Goal: Information Seeking & Learning: Learn about a topic

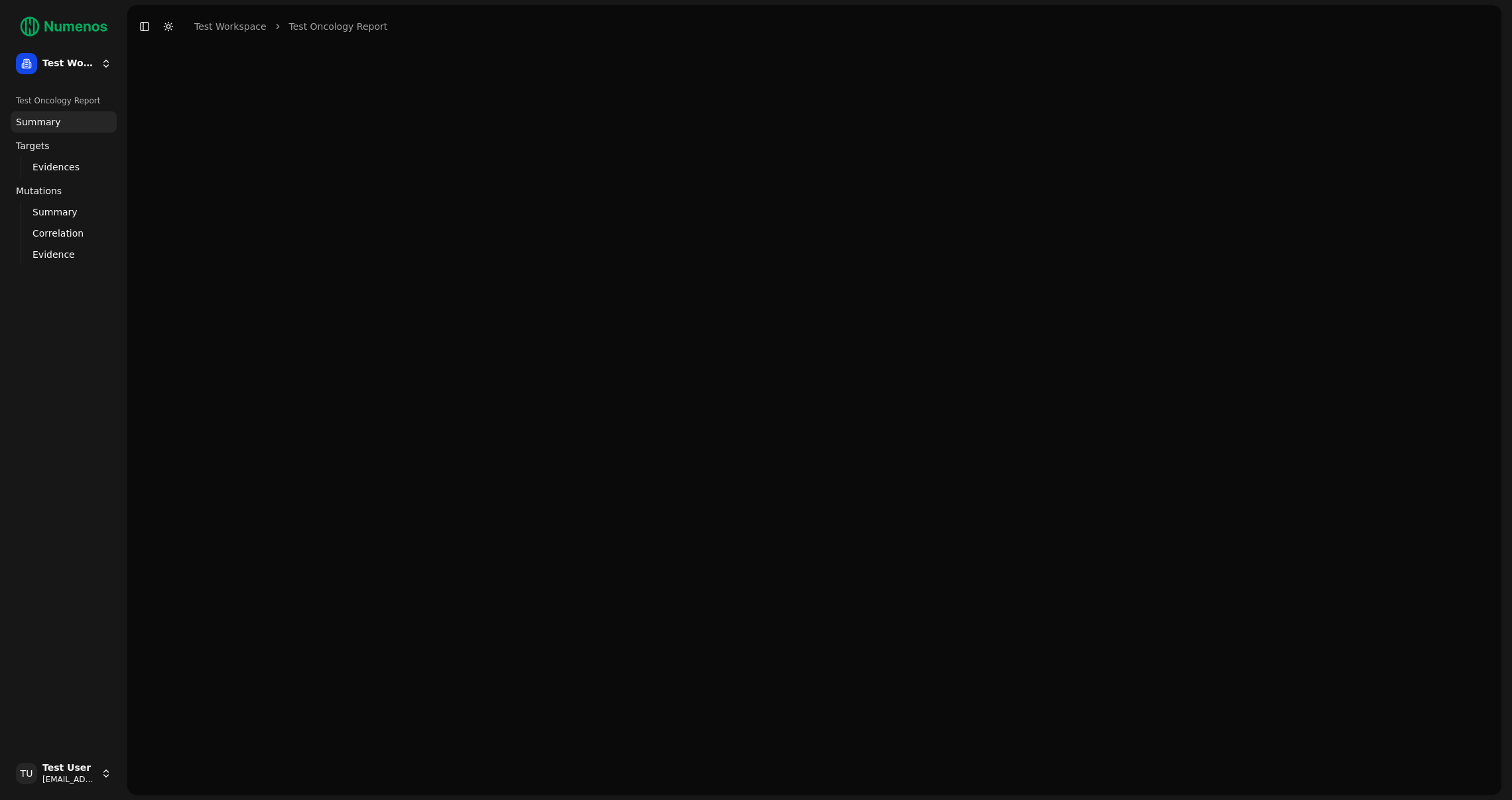
click at [166, 27] on button "Toggle Dark Mode" at bounding box center [168, 27] width 19 height 19
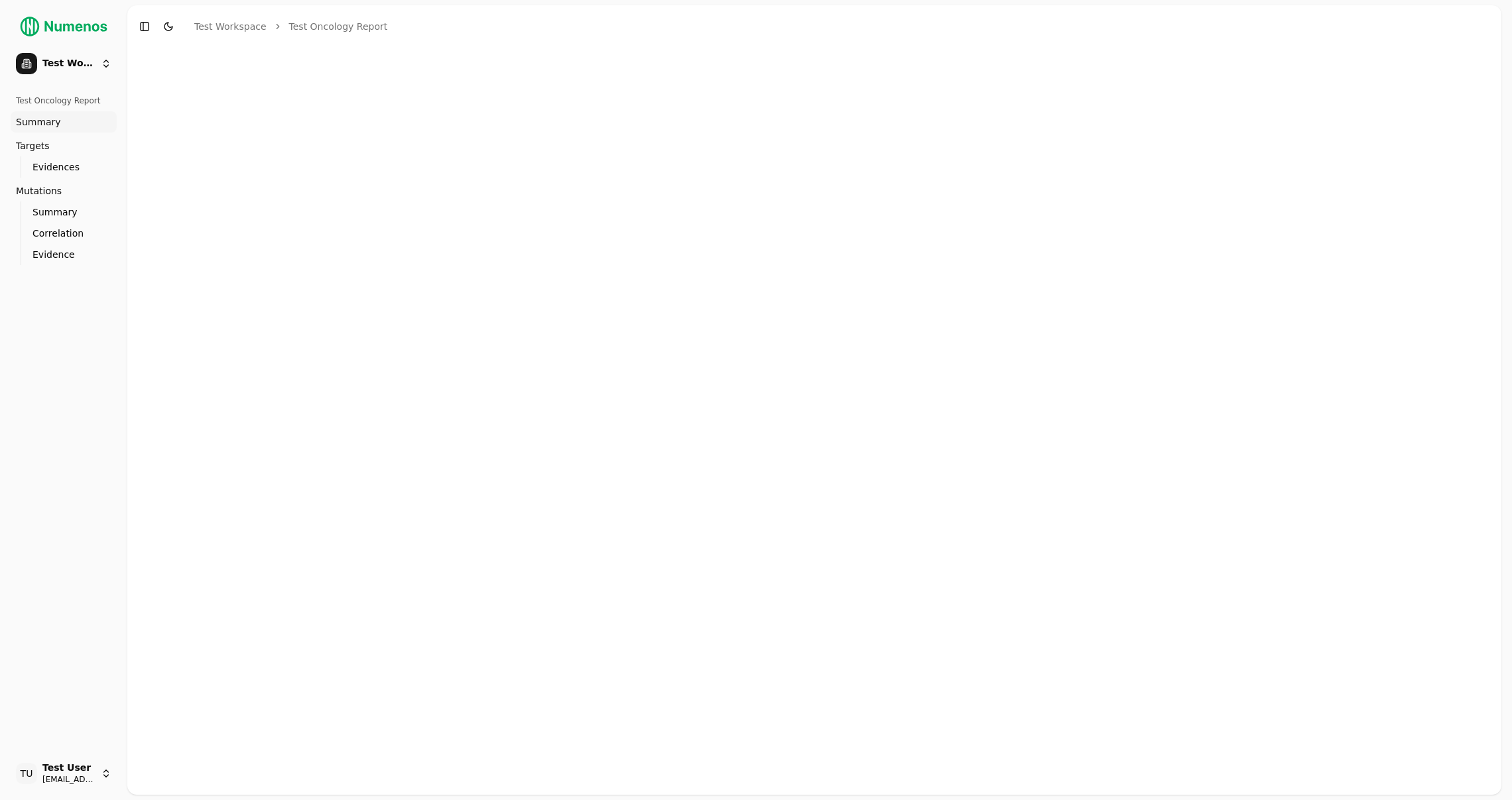
click at [171, 30] on button "Toggle Dark Mode" at bounding box center [168, 27] width 19 height 19
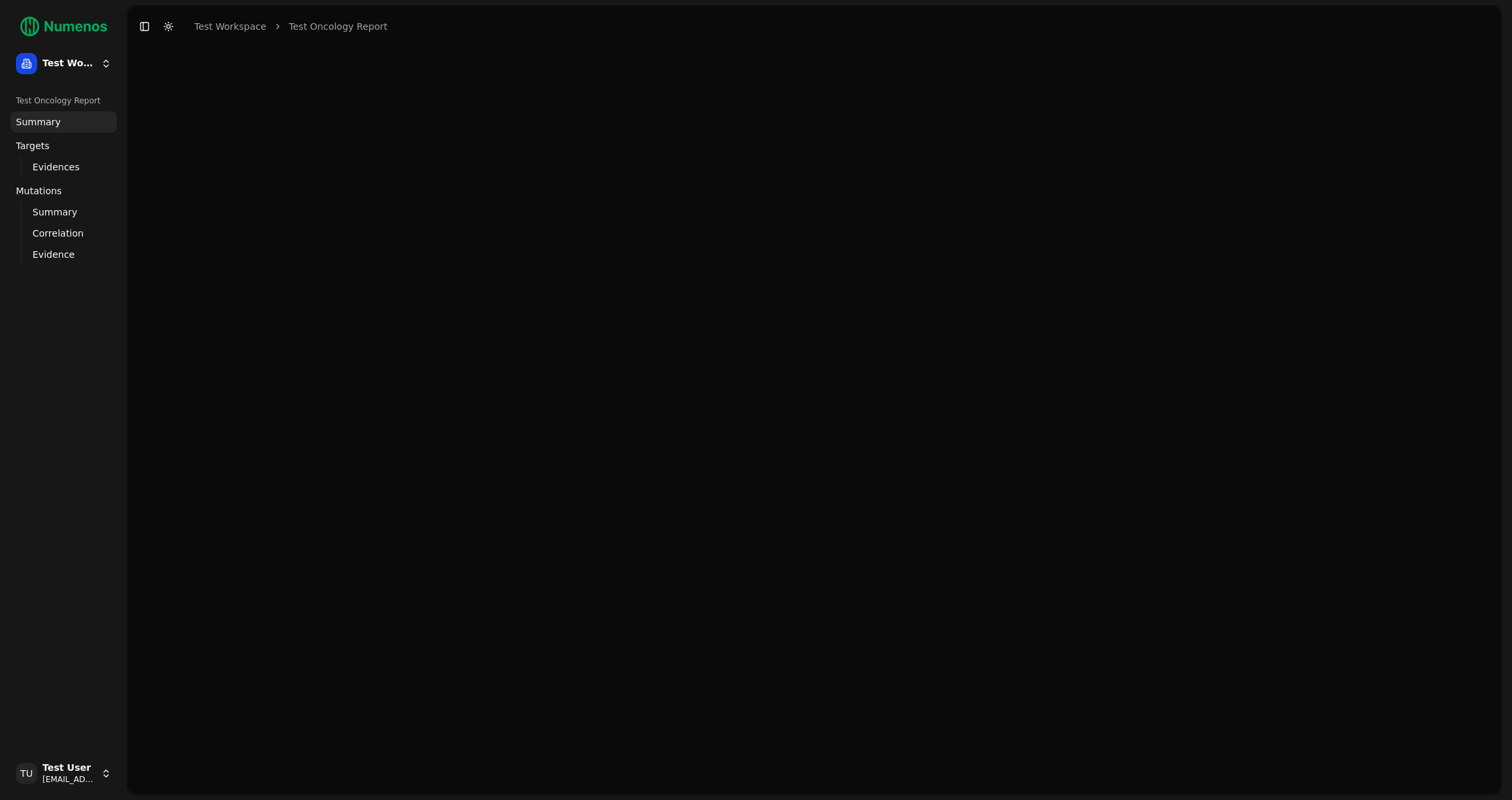
click at [169, 29] on button "Toggle Dark Mode" at bounding box center [168, 27] width 19 height 19
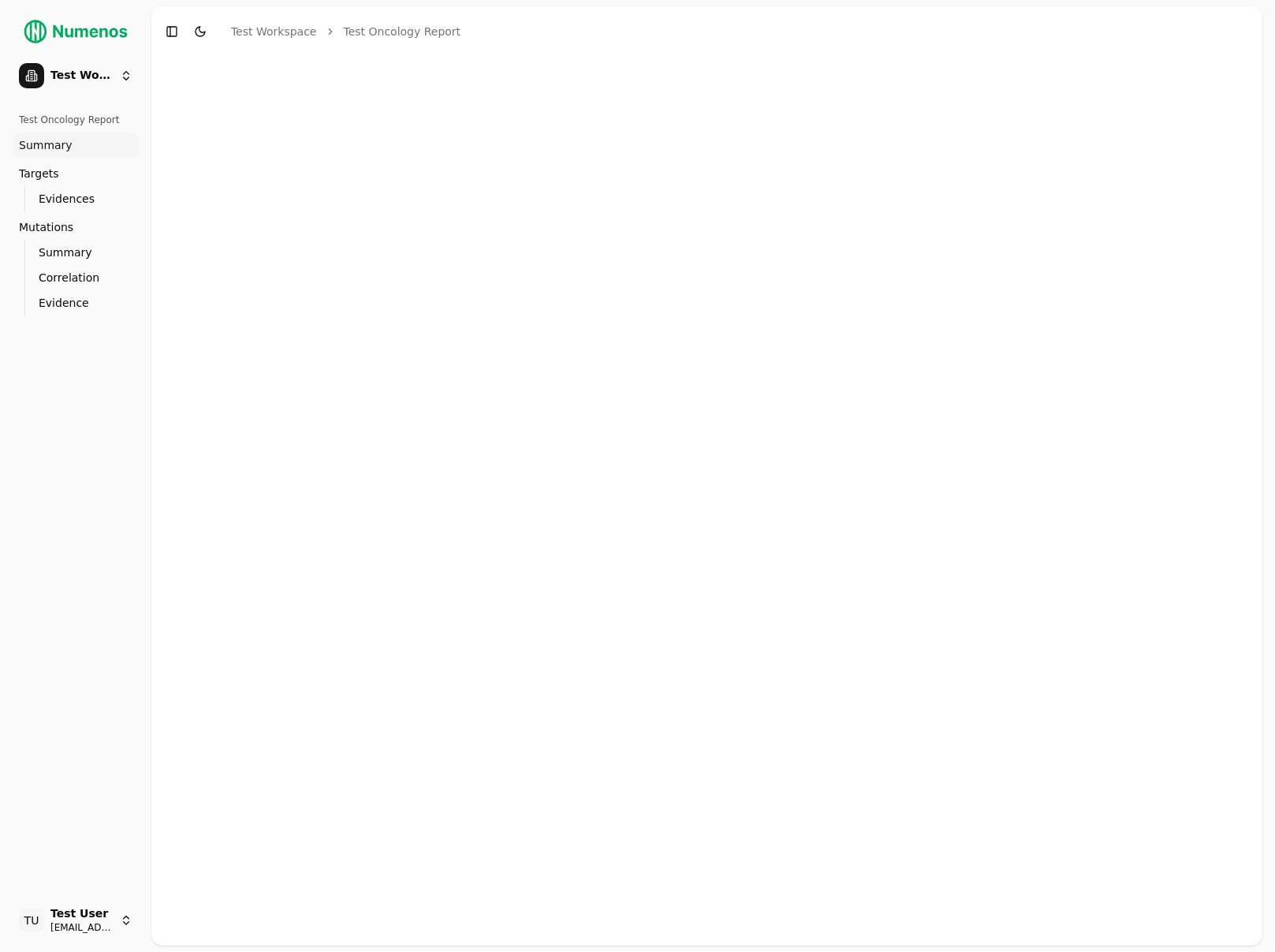
click at [992, 243] on div at bounding box center [707, 501] width 1112 height 889
click at [736, 213] on div at bounding box center [707, 501] width 1112 height 889
click at [581, 203] on div at bounding box center [707, 501] width 1112 height 889
drag, startPoint x: 629, startPoint y: 243, endPoint x: 461, endPoint y: 101, distance: 220.0
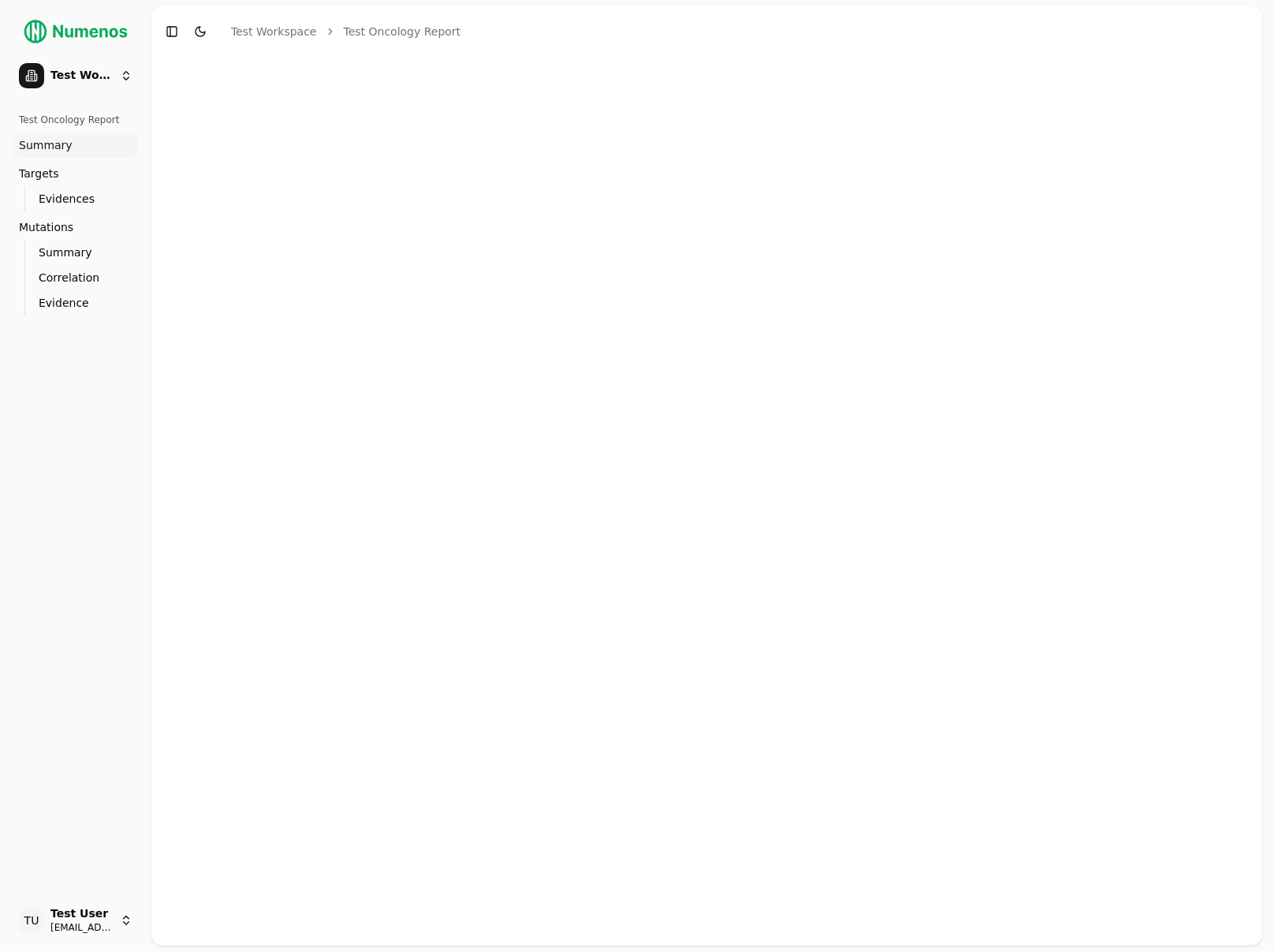
click at [628, 243] on div at bounding box center [707, 501] width 1112 height 889
click at [205, 34] on button "Toggle Dark Mode" at bounding box center [200, 32] width 22 height 22
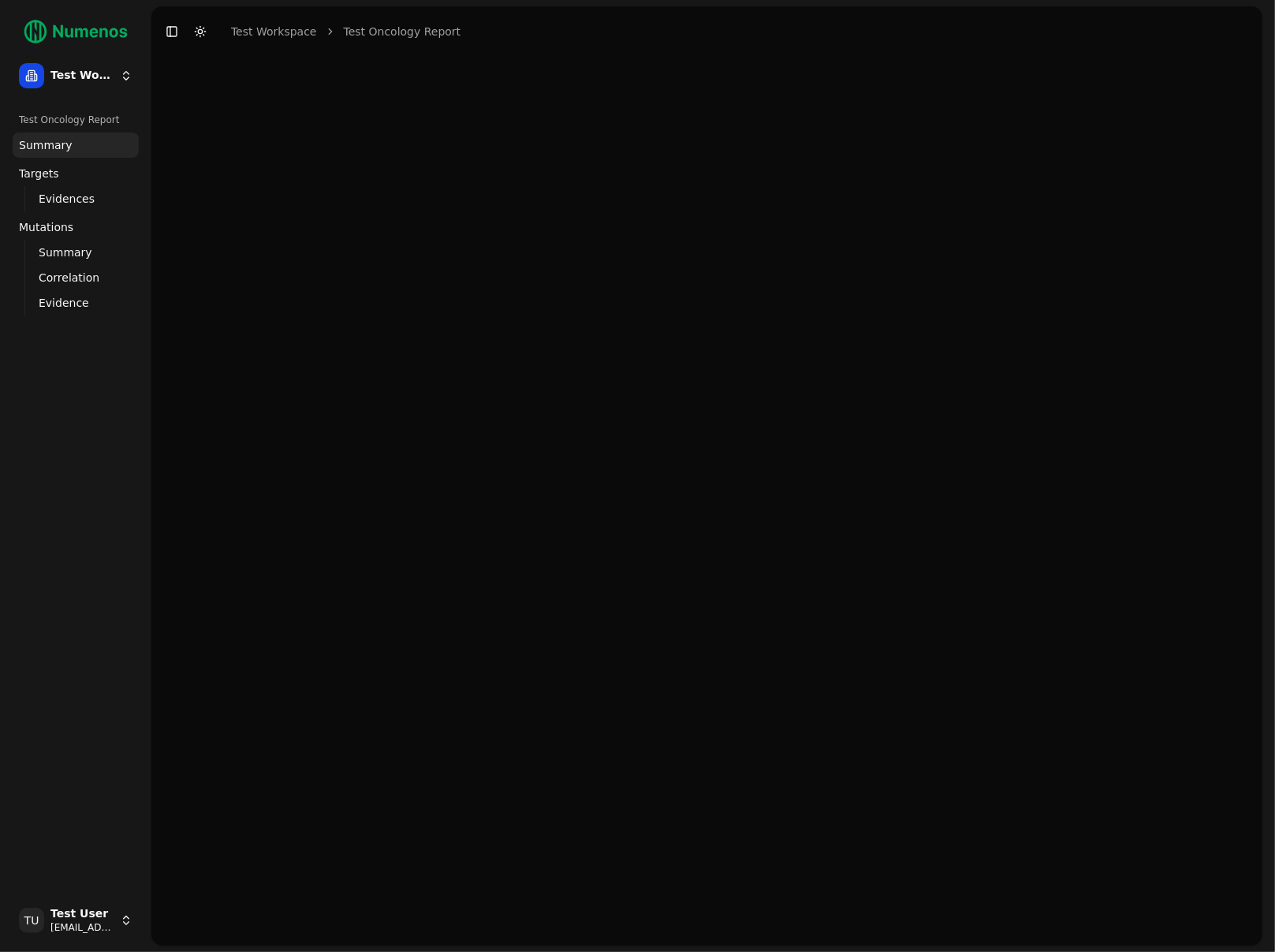
click at [424, 214] on div at bounding box center [707, 501] width 1112 height 889
click at [551, 220] on div at bounding box center [707, 501] width 1112 height 889
click at [294, 192] on div at bounding box center [707, 501] width 1112 height 889
click at [111, 916] on html "Test Workspace Test Oncology Report Summary Targets Evidences Exploration Mutat…" at bounding box center [638, 476] width 1275 height 952
click at [167, 920] on div "Log out" at bounding box center [230, 923] width 168 height 25
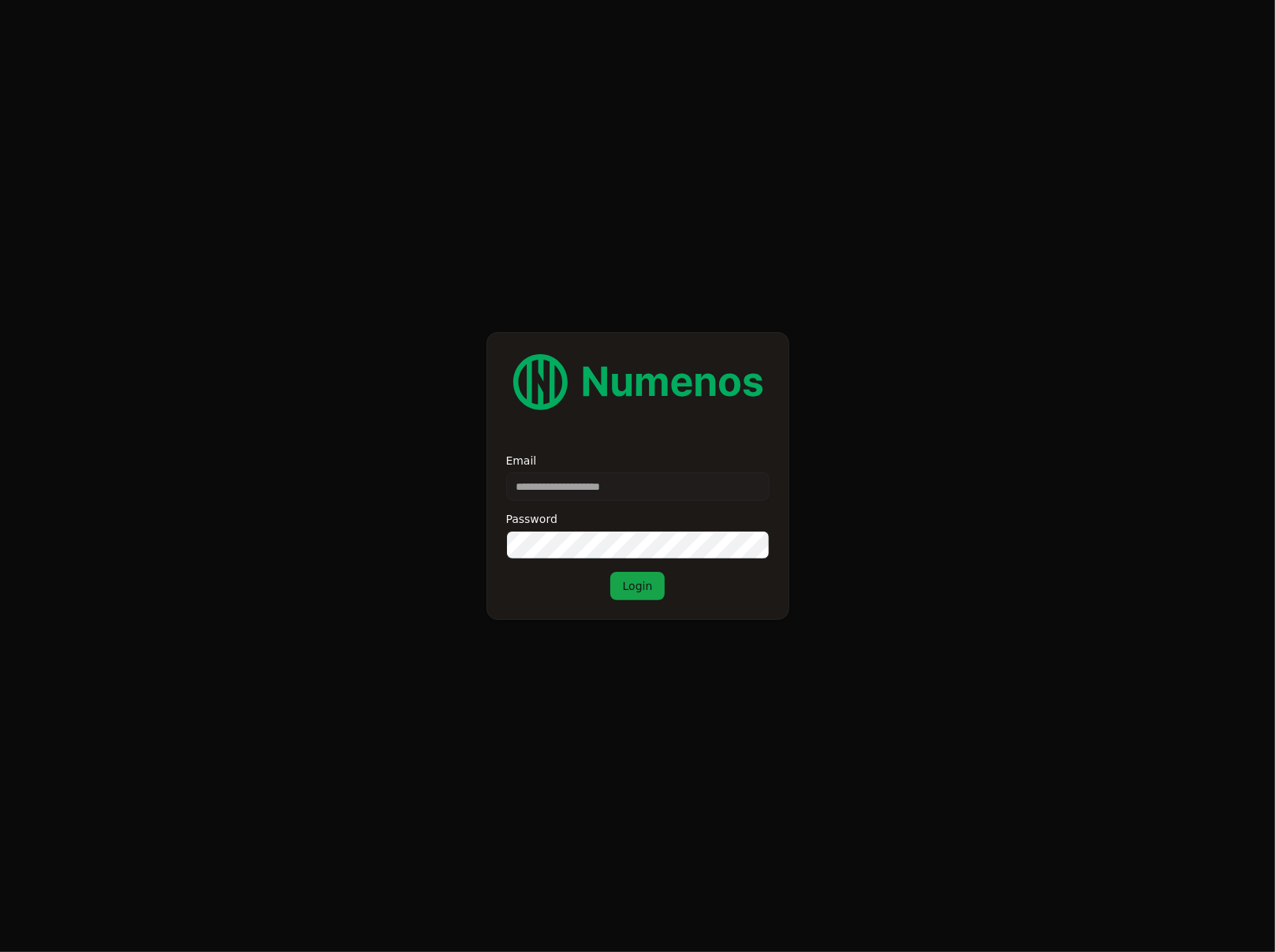
click at [630, 473] on input "Email" at bounding box center [638, 486] width 264 height 28
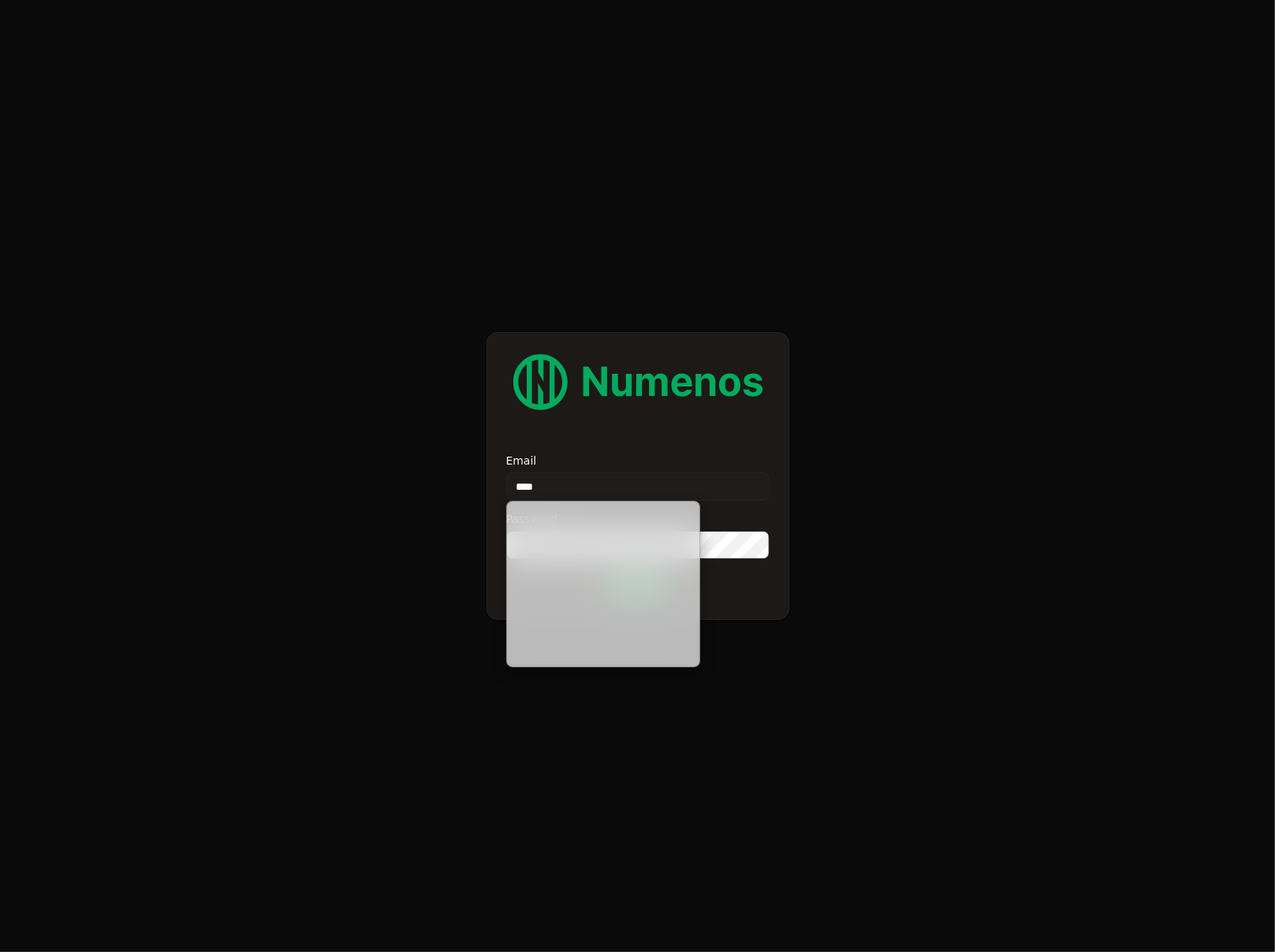
type input "*****"
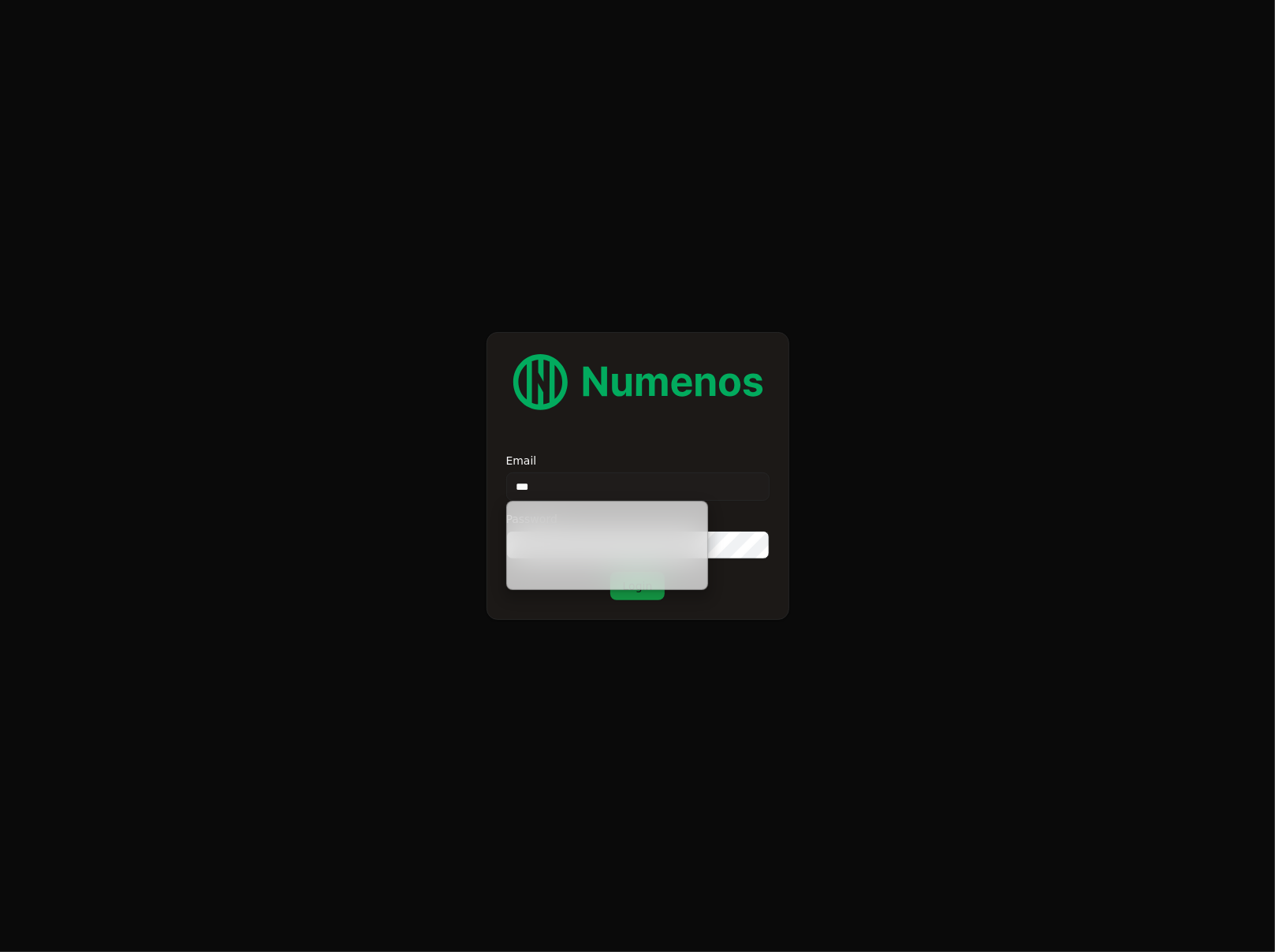
type input "****"
type input "**********"
click at [611, 572] on button "Login" at bounding box center [638, 586] width 55 height 28
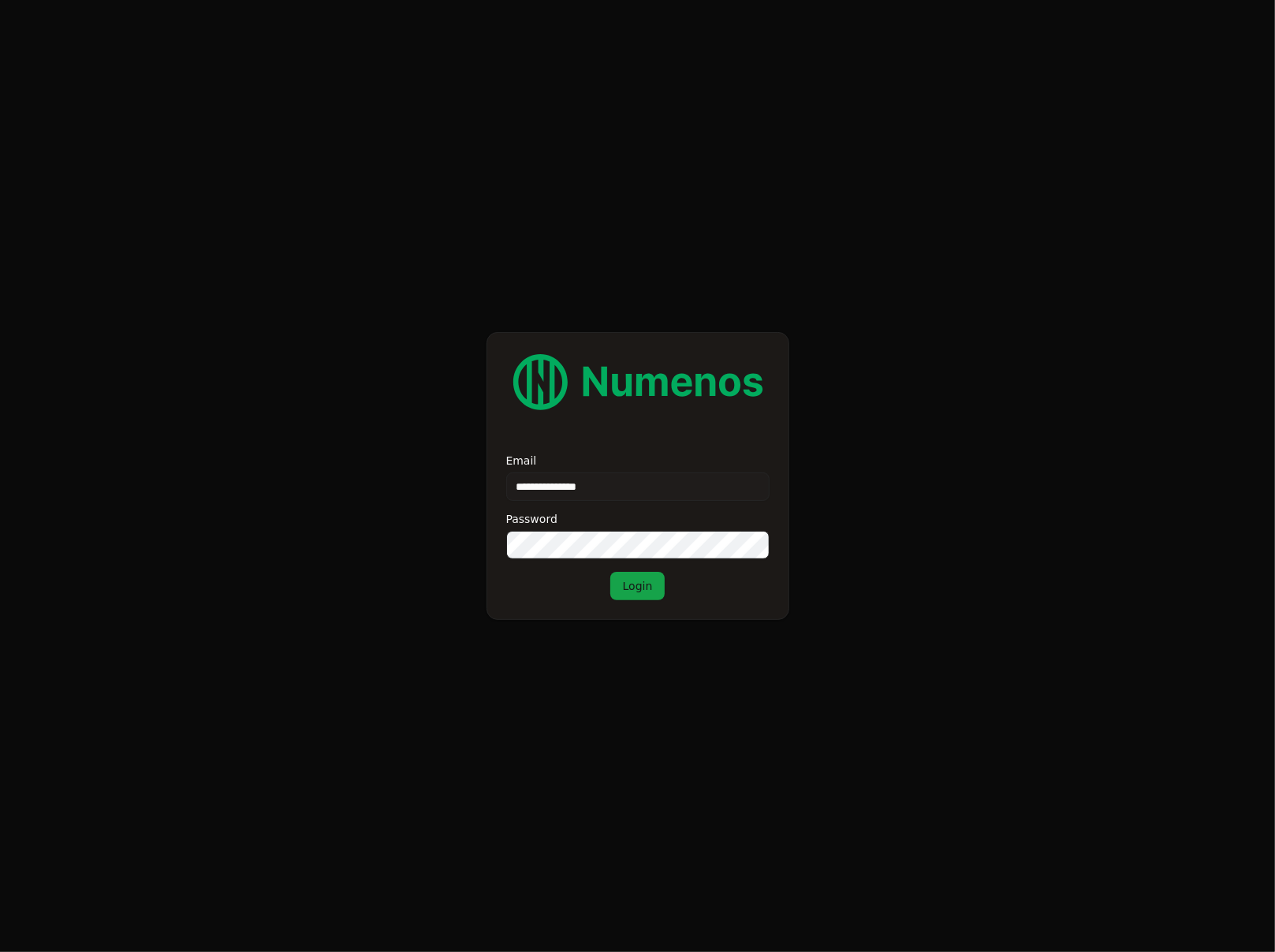
click at [611, 572] on button "Login" at bounding box center [638, 586] width 55 height 28
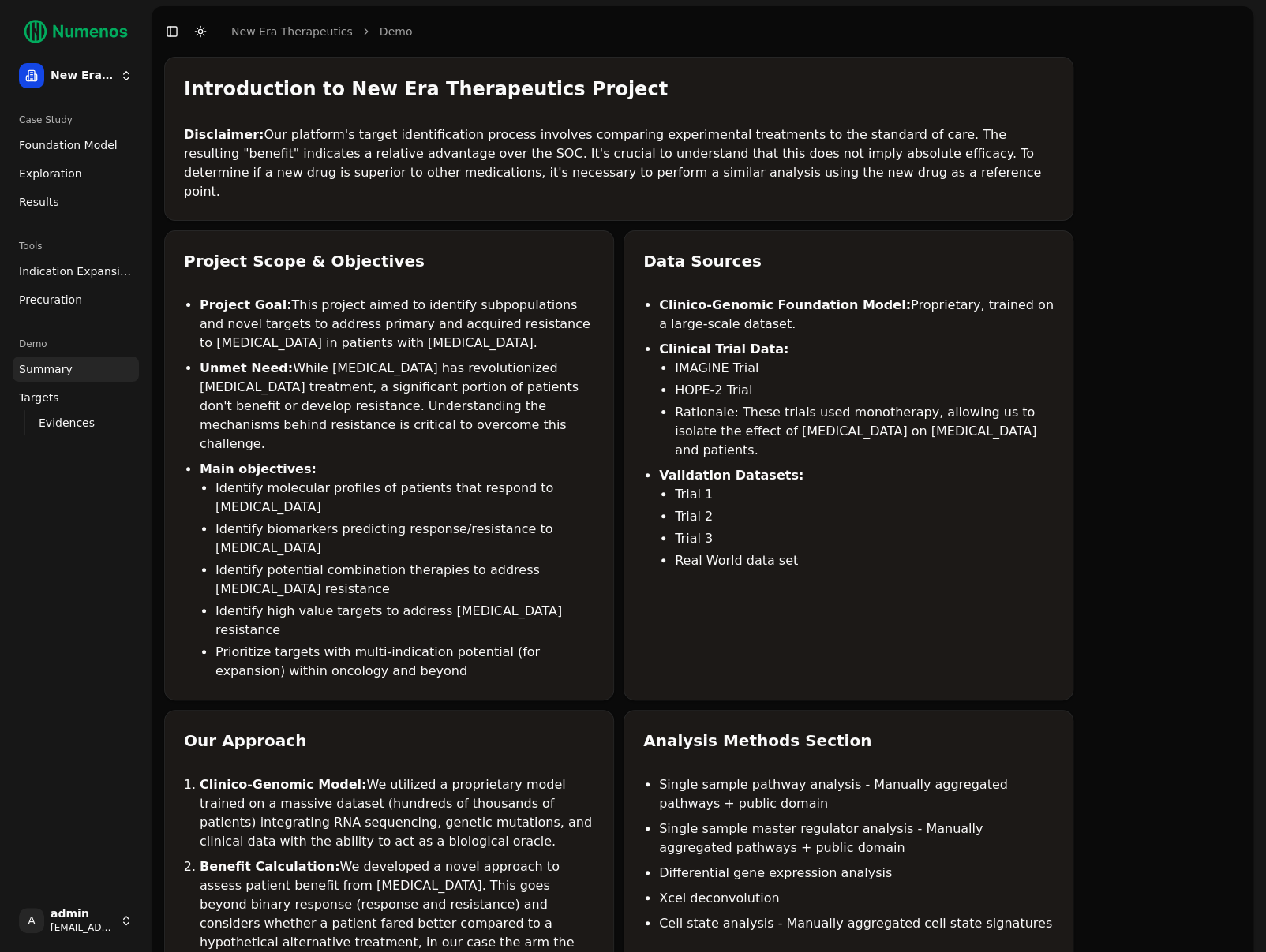
click at [52, 145] on span "Foundation Model" at bounding box center [68, 145] width 99 height 15
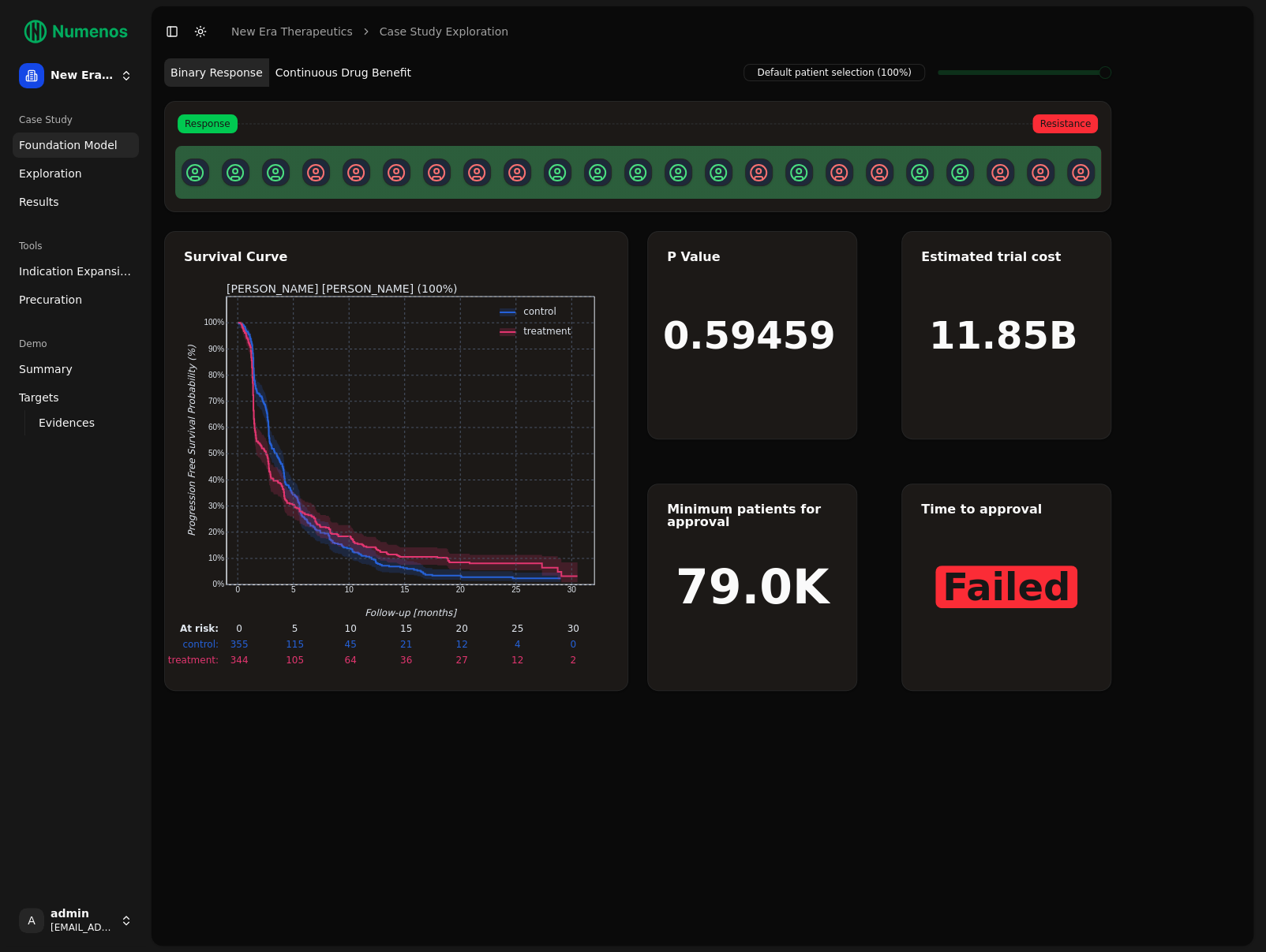
click at [63, 174] on span "Exploration" at bounding box center [50, 174] width 63 height 15
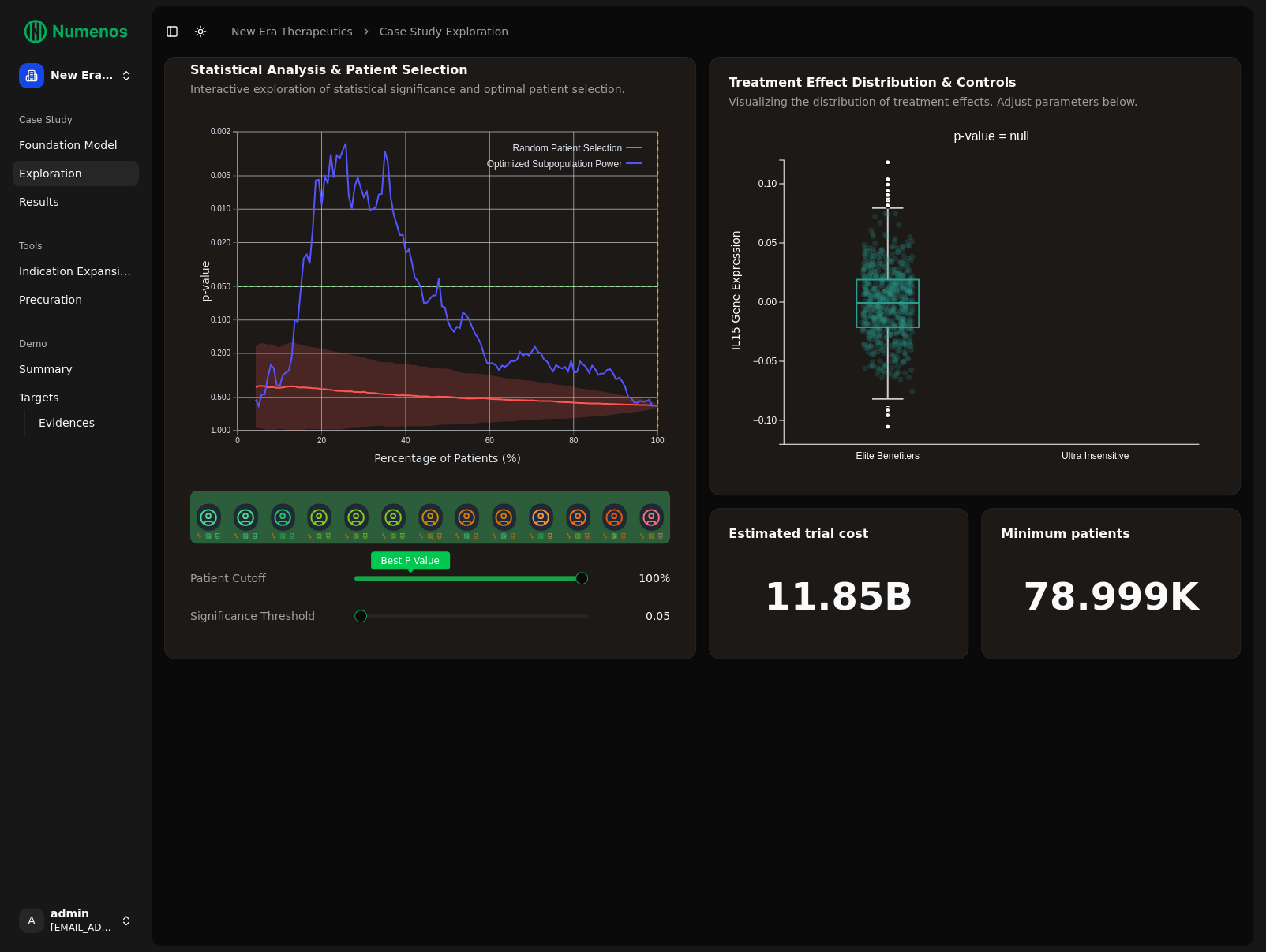
click at [66, 206] on link "Results" at bounding box center [76, 201] width 126 height 25
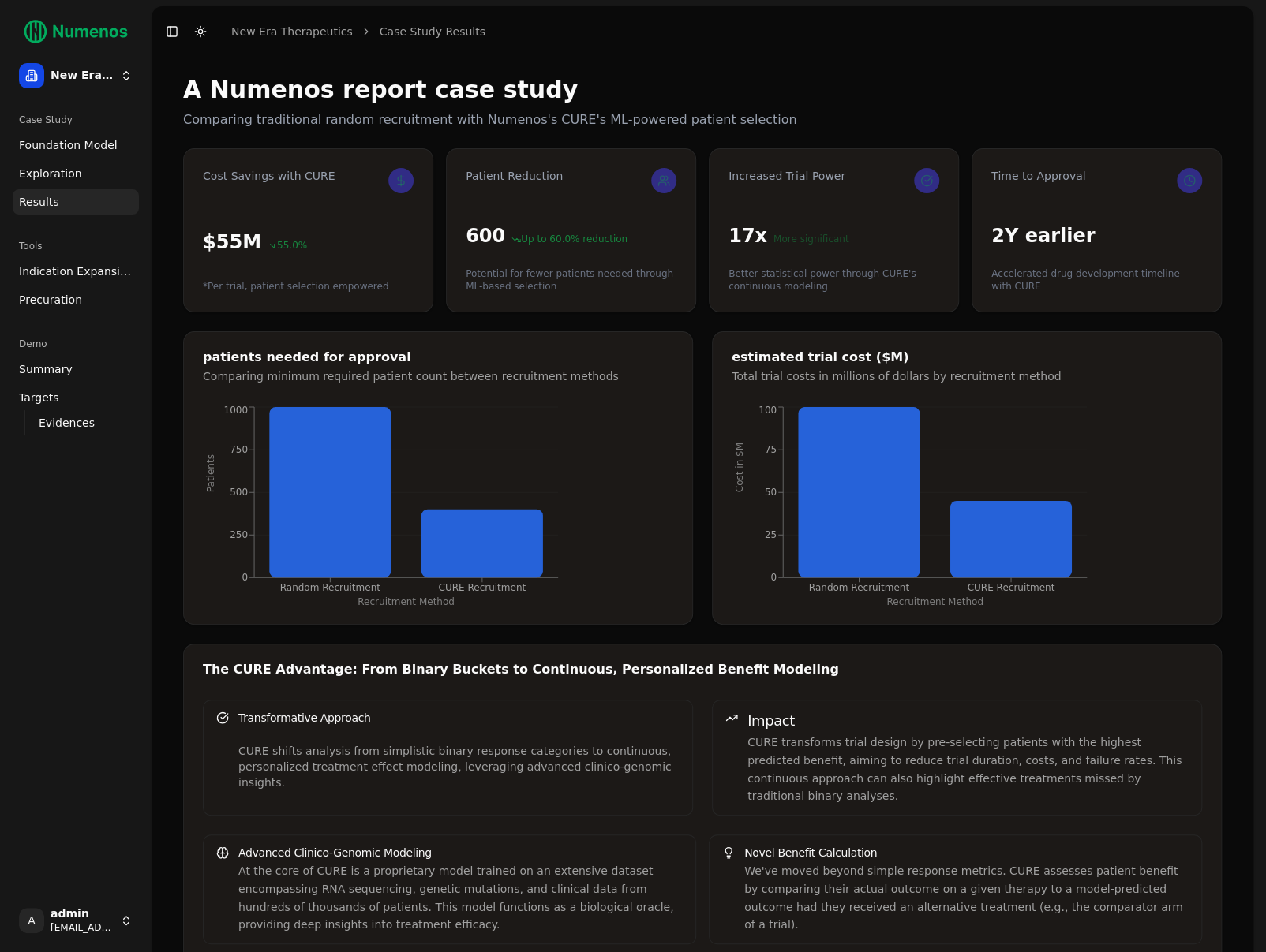
click at [68, 168] on span "Exploration" at bounding box center [50, 174] width 63 height 15
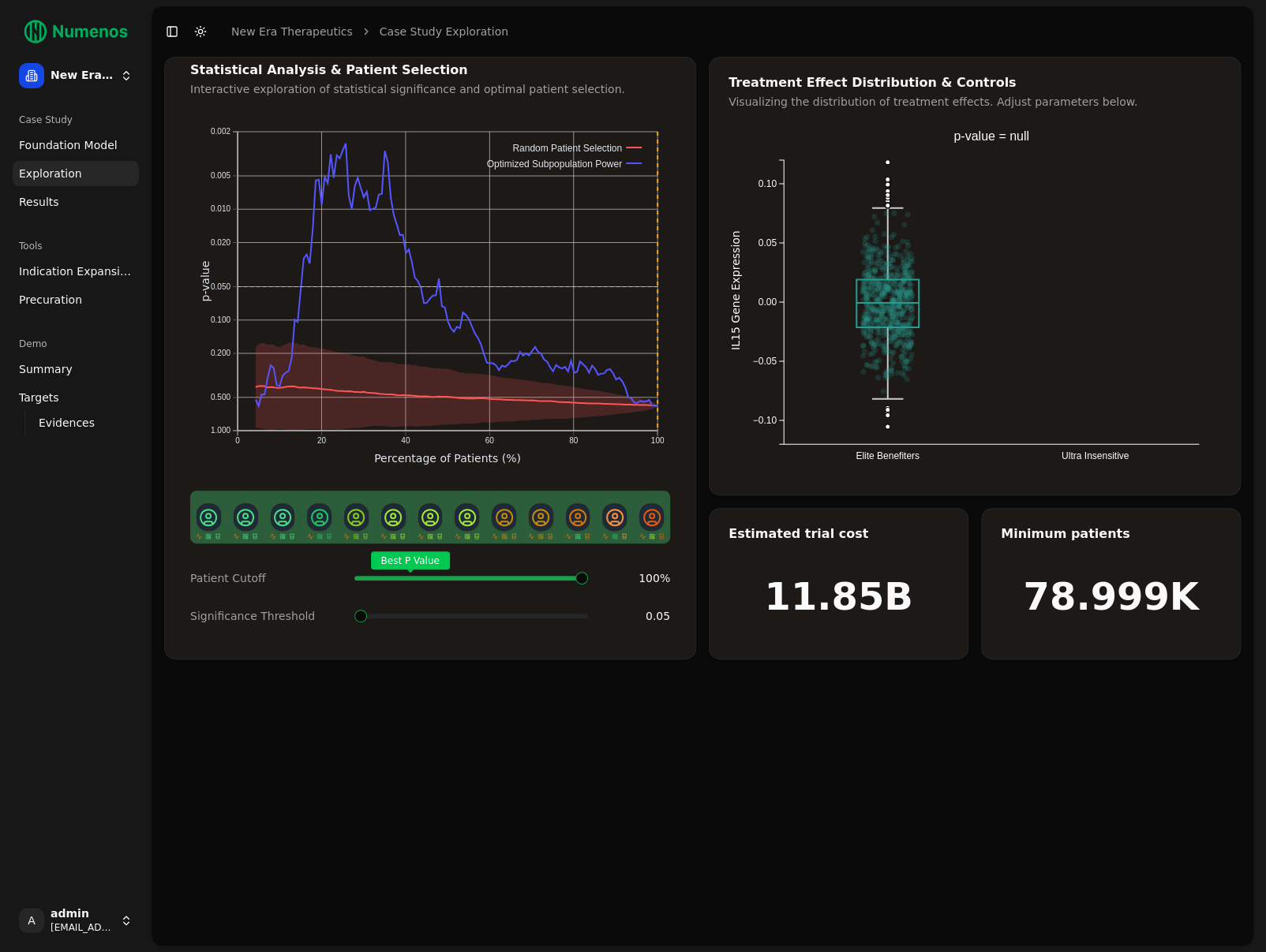
click at [757, 165] on icon "Elite Benefiters Ultra Insensitive −0.10 −0.05 0.00 0.05 0.10 IL15 Gene Express…" at bounding box center [987, 302] width 517 height 347
click at [727, 249] on div "Elite Benefiters Ultra Insensitive −0.10 −0.05 0.00 0.05 0.10 IL15 Gene Express…" at bounding box center [974, 302] width 530 height 347
